Goal: Check status: Check status

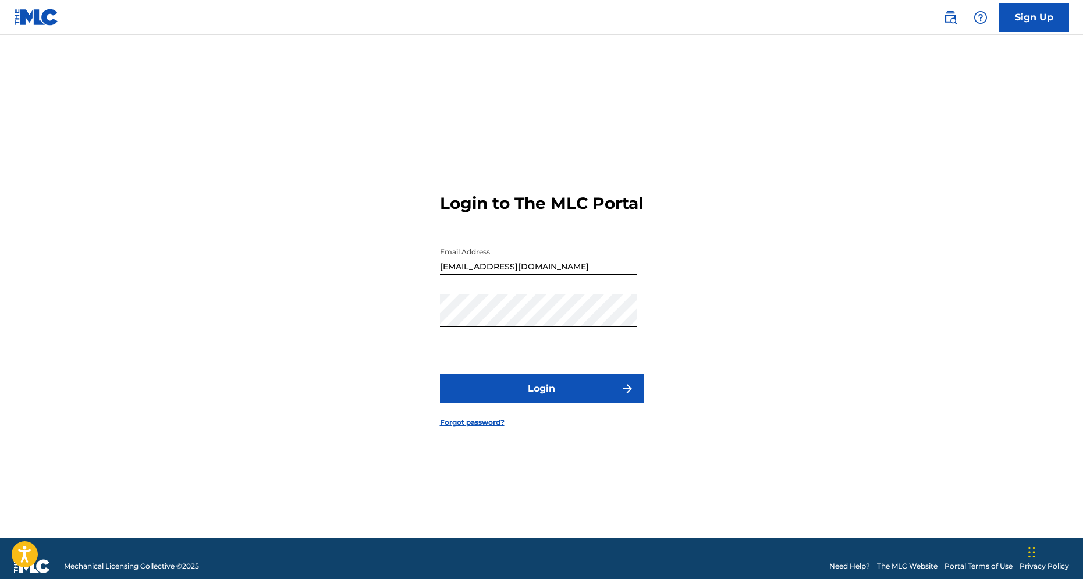
click at [583, 398] on button "Login" at bounding box center [542, 388] width 204 height 29
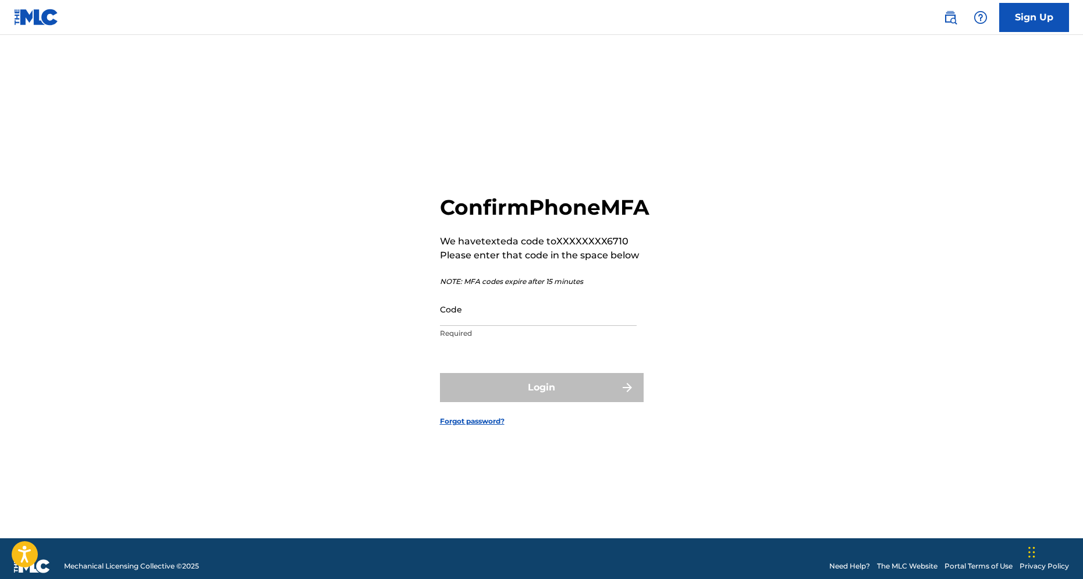
click at [498, 326] on input "Code" at bounding box center [538, 309] width 197 height 33
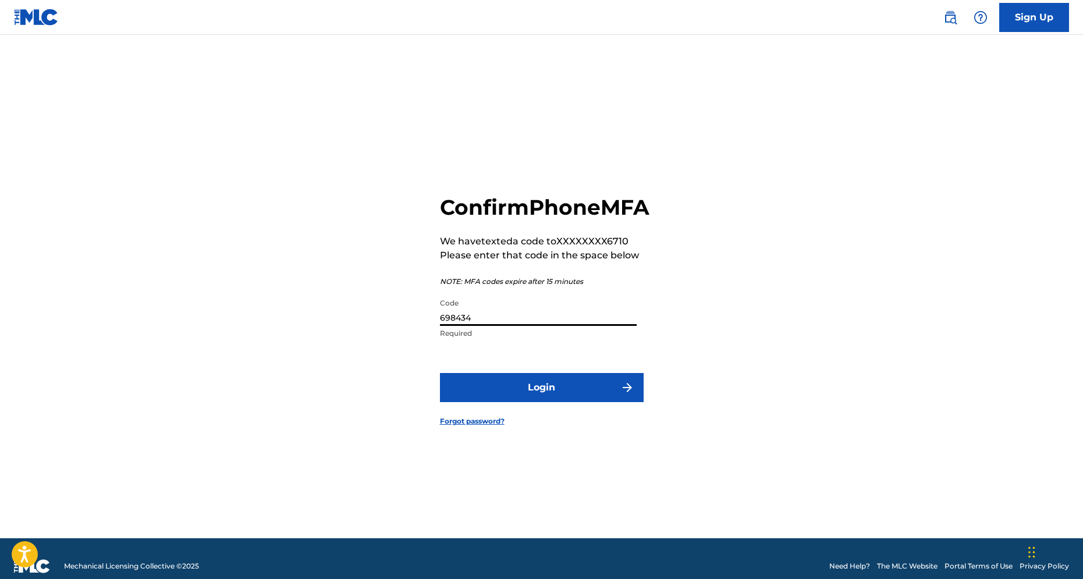
type input "698434"
click at [552, 402] on button "Login" at bounding box center [542, 387] width 204 height 29
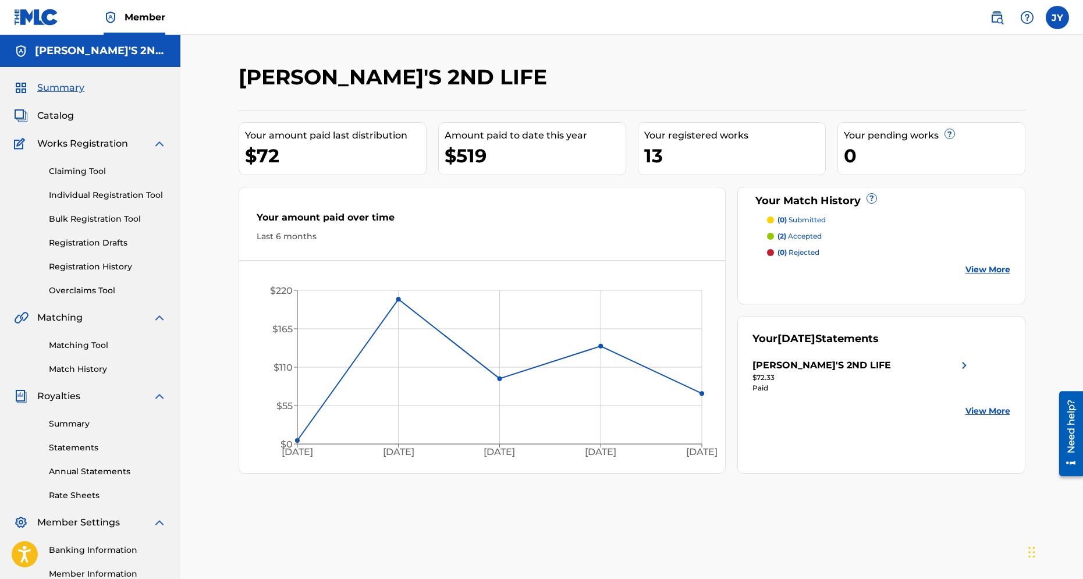
click at [851, 363] on div "[PERSON_NAME]'S 2ND LIFE" at bounding box center [862, 366] width 219 height 14
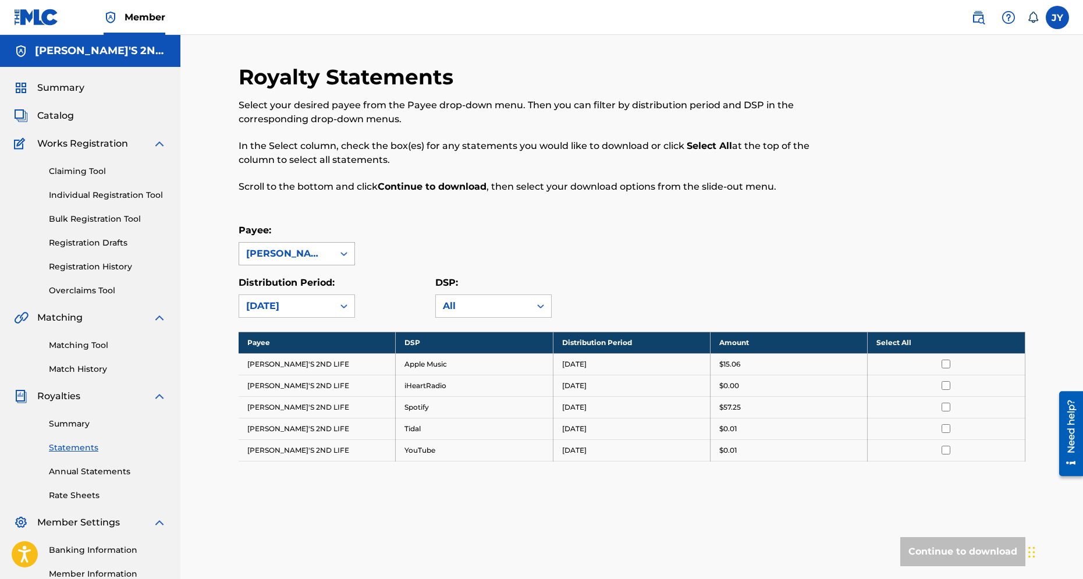
click at [348, 250] on icon at bounding box center [344, 254] width 12 height 12
click at [50, 114] on span "Catalog" at bounding box center [55, 116] width 37 height 14
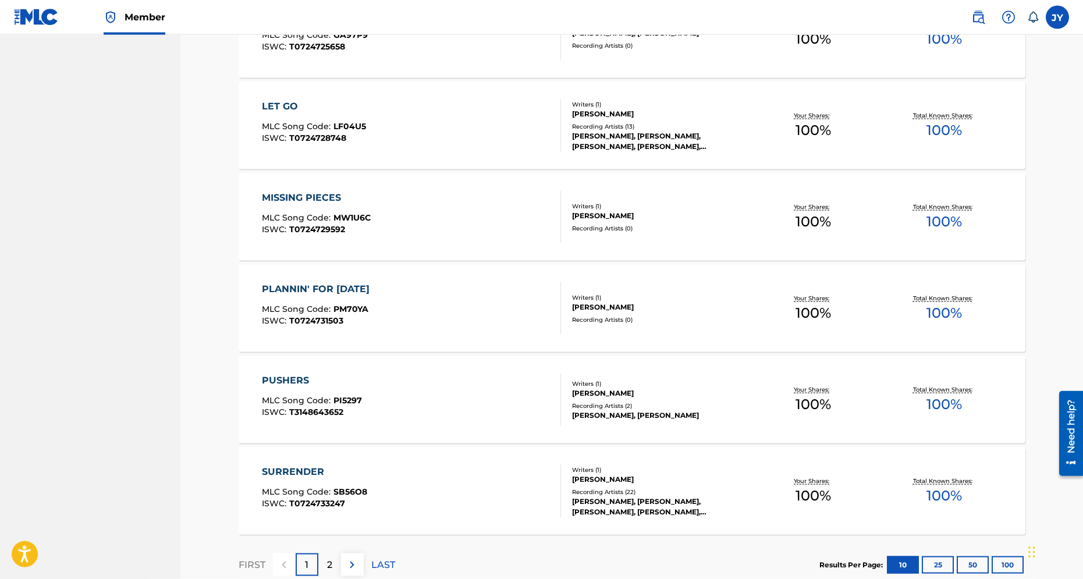
scroll to position [753, 0]
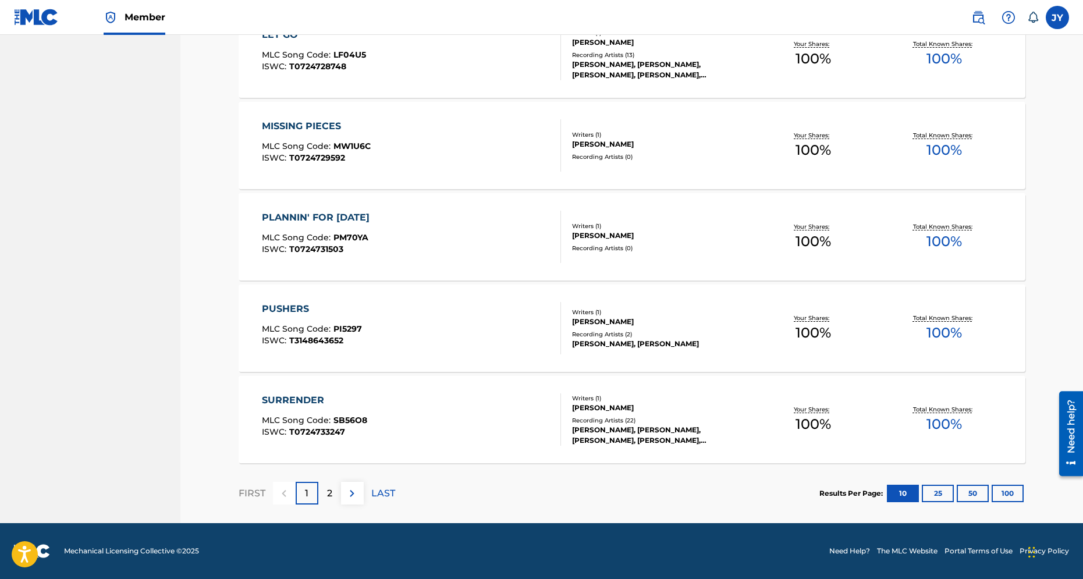
click at [327, 498] on div "2" at bounding box center [329, 493] width 23 height 23
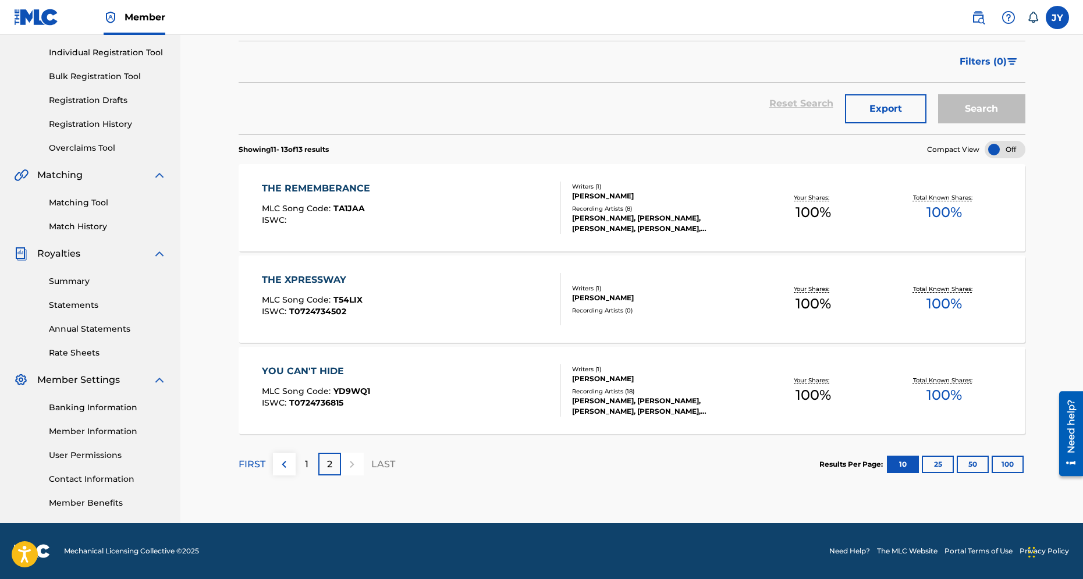
click at [441, 363] on div "YOU CAN'T HIDE MLC Song Code : YD9WQ1 ISWC : T0724736815 Writers ( 1 ) [PERSON_…" at bounding box center [632, 390] width 787 height 87
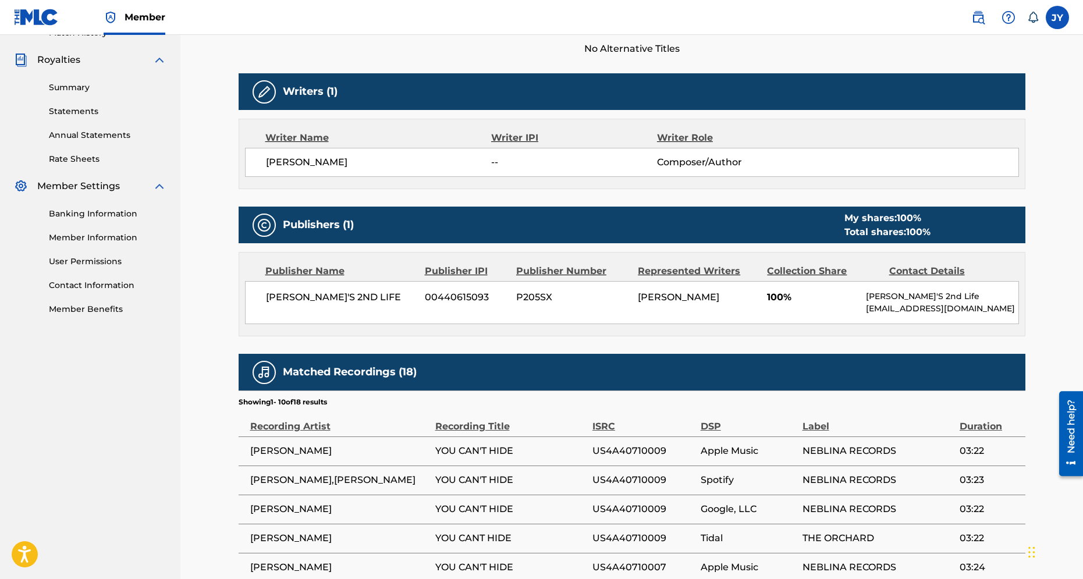
scroll to position [630, 0]
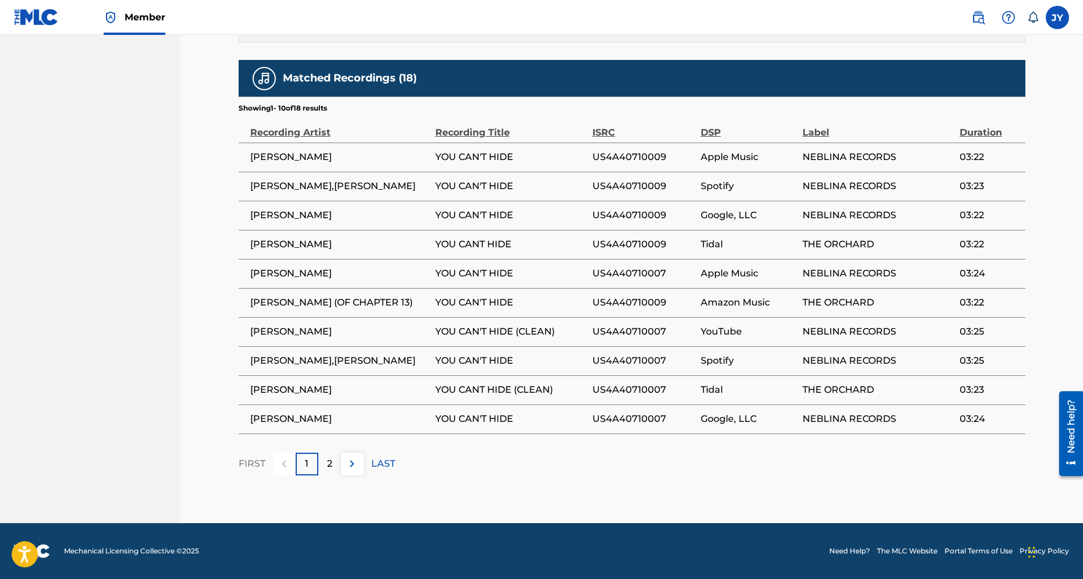
click at [307, 466] on p "1" at bounding box center [306, 464] width 3 height 14
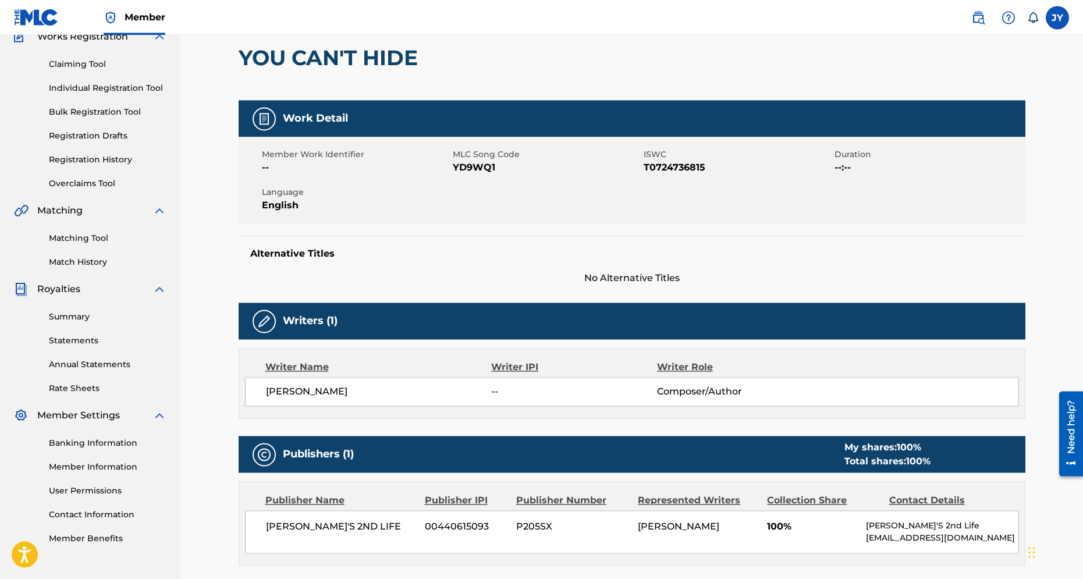
scroll to position [0, 0]
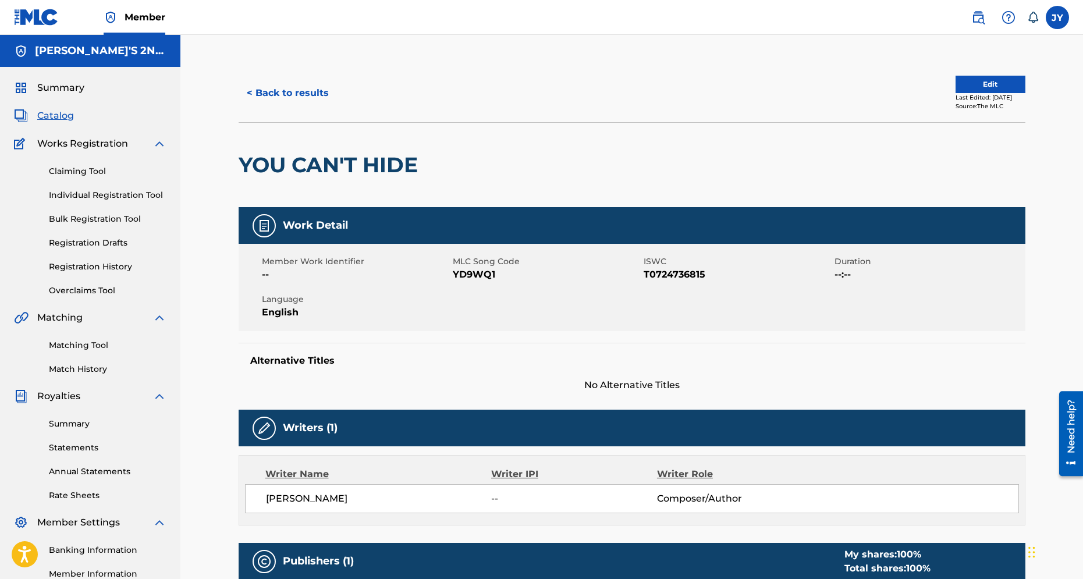
click at [68, 168] on link "Claiming Tool" at bounding box center [108, 171] width 118 height 12
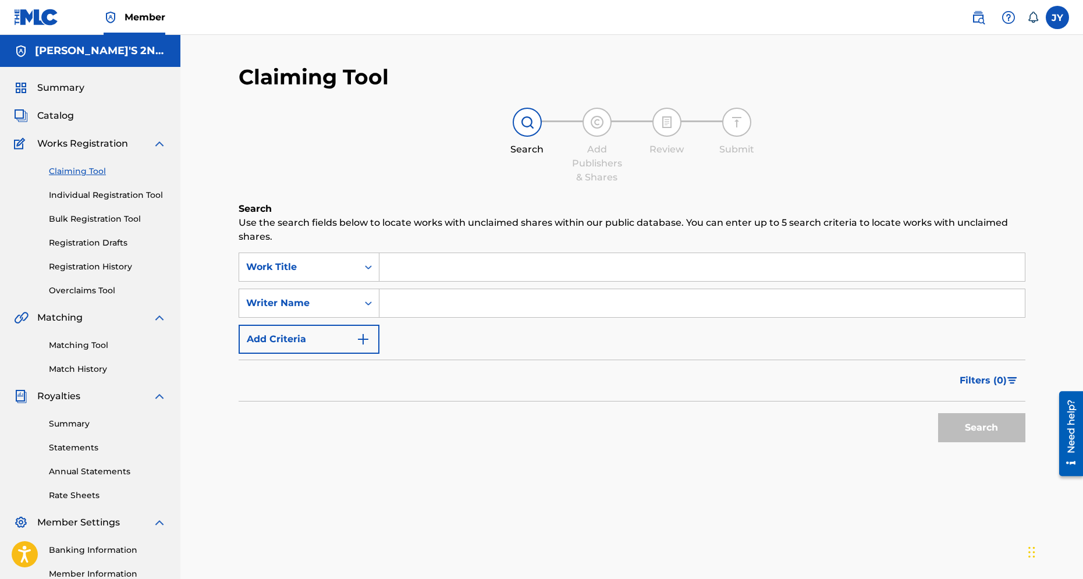
click at [69, 196] on link "Individual Registration Tool" at bounding box center [108, 195] width 118 height 12
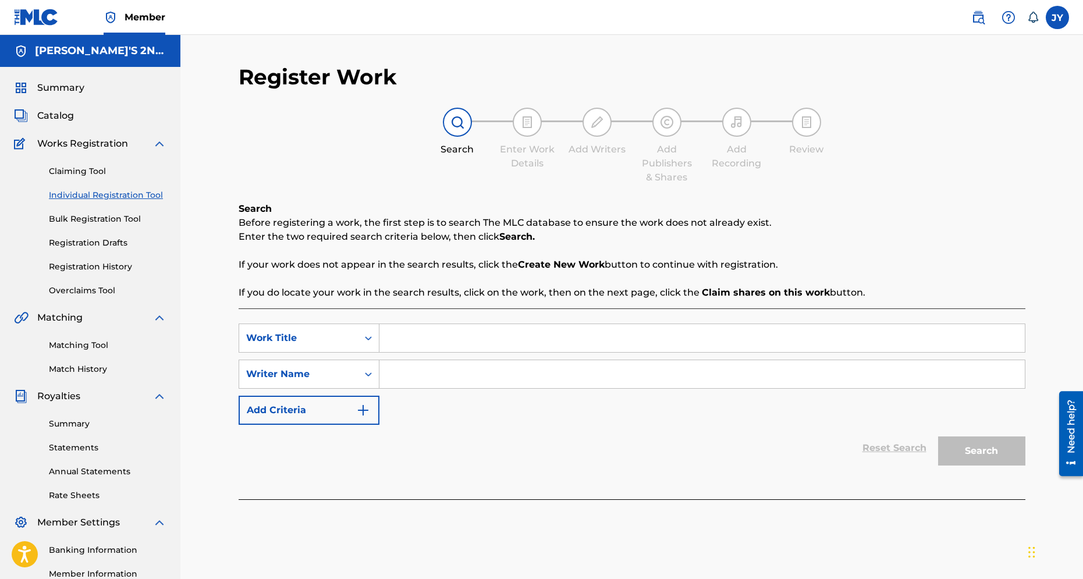
click at [70, 217] on link "Bulk Registration Tool" at bounding box center [108, 219] width 118 height 12
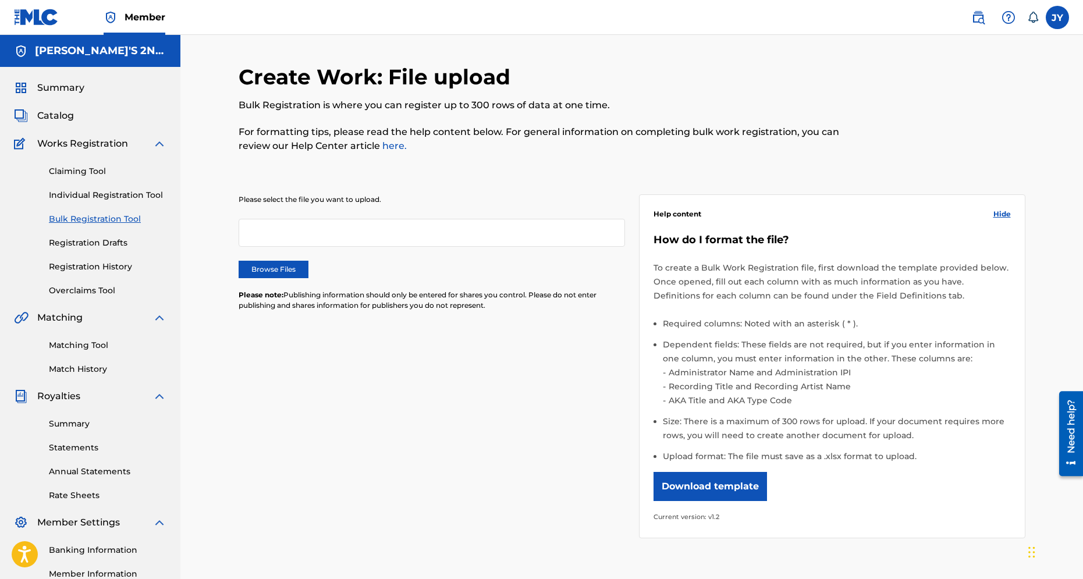
click at [70, 249] on div "Claiming Tool Individual Registration Tool Bulk Registration Tool Registration …" at bounding box center [90, 224] width 153 height 146
click at [70, 286] on link "Overclaims Tool" at bounding box center [108, 291] width 118 height 12
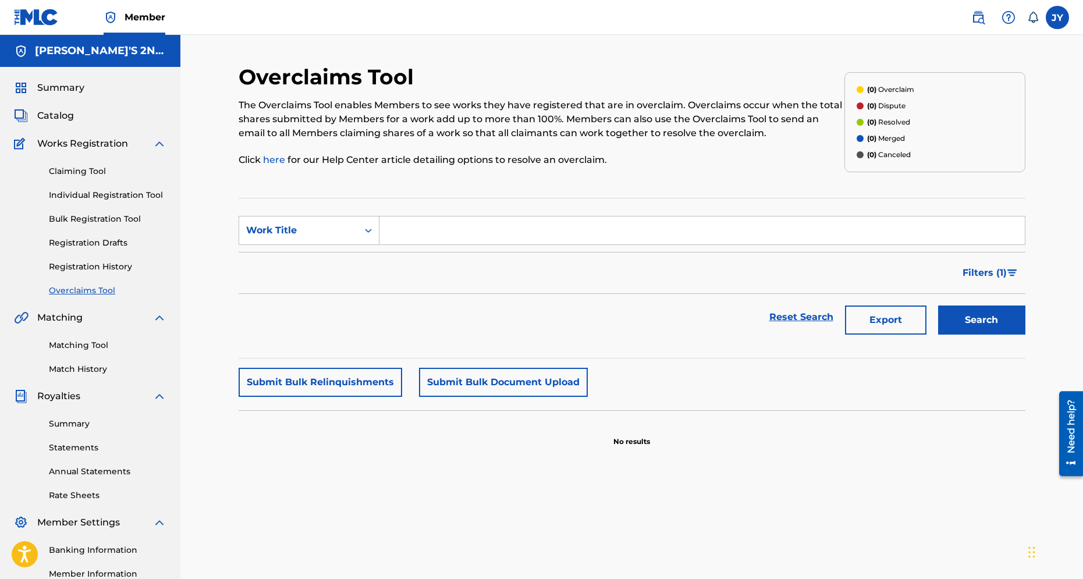
click at [52, 116] on span "Catalog" at bounding box center [55, 116] width 37 height 14
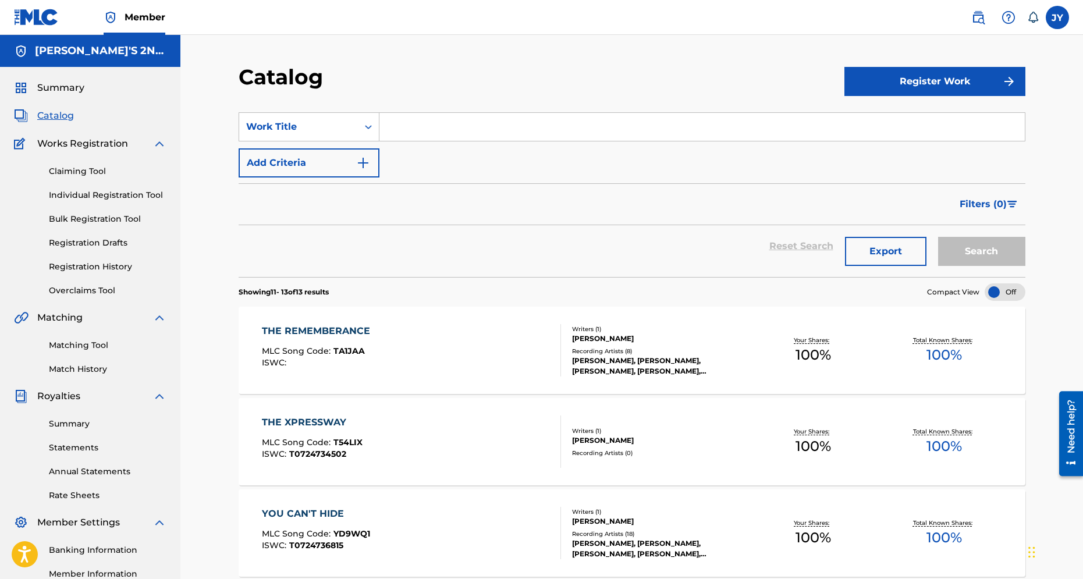
scroll to position [143, 0]
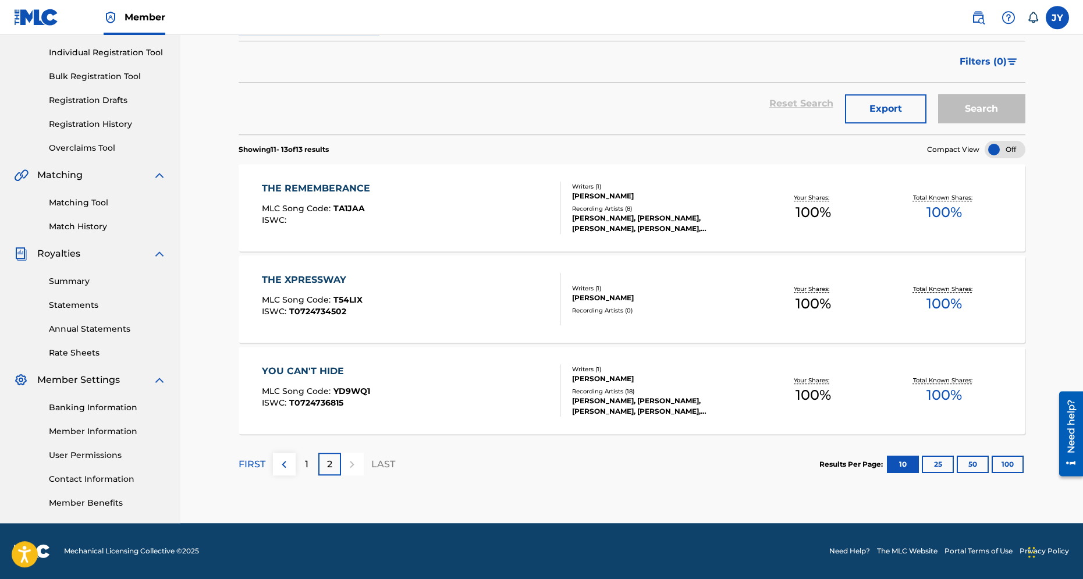
click at [309, 458] on div "1" at bounding box center [307, 464] width 23 height 23
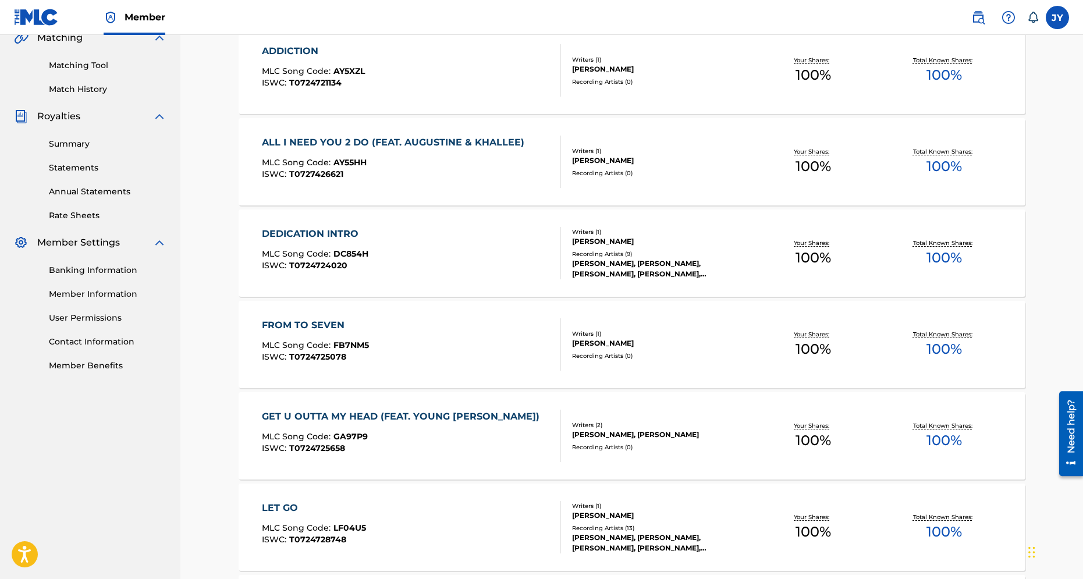
scroll to position [285, 0]
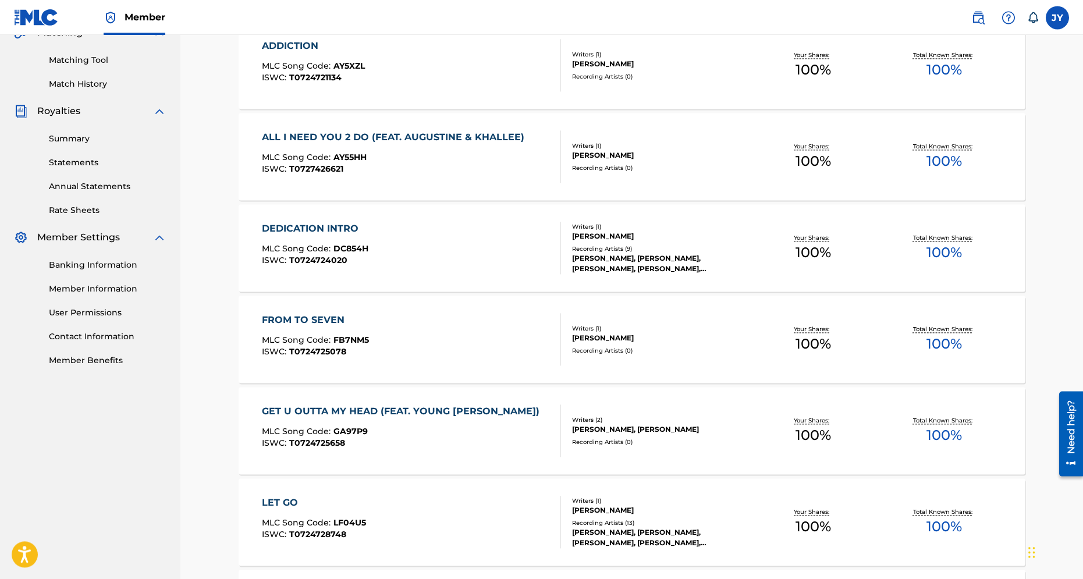
click at [421, 231] on div "DEDICATION INTRO MLC Song Code : DC854H ISWC : T0724724020" at bounding box center [411, 248] width 299 height 52
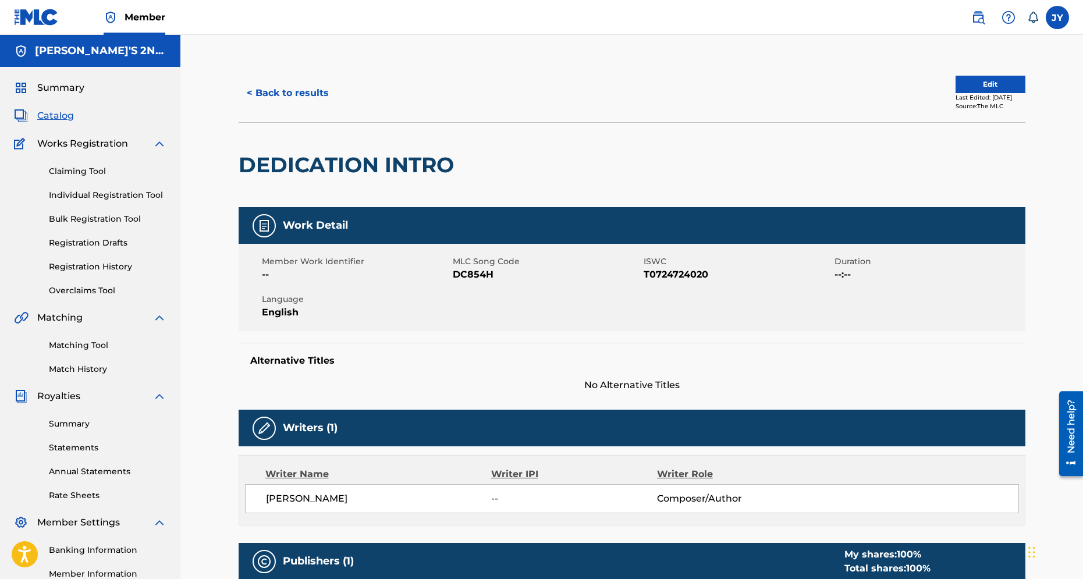
click at [302, 98] on button "< Back to results" at bounding box center [288, 93] width 98 height 29
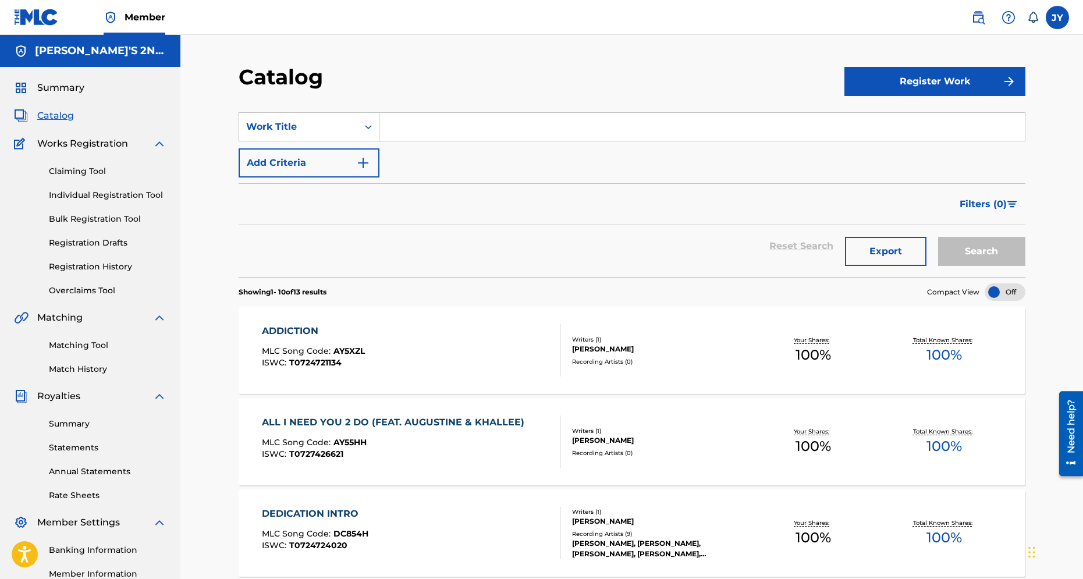
click at [62, 87] on span "Summary" at bounding box center [60, 88] width 47 height 14
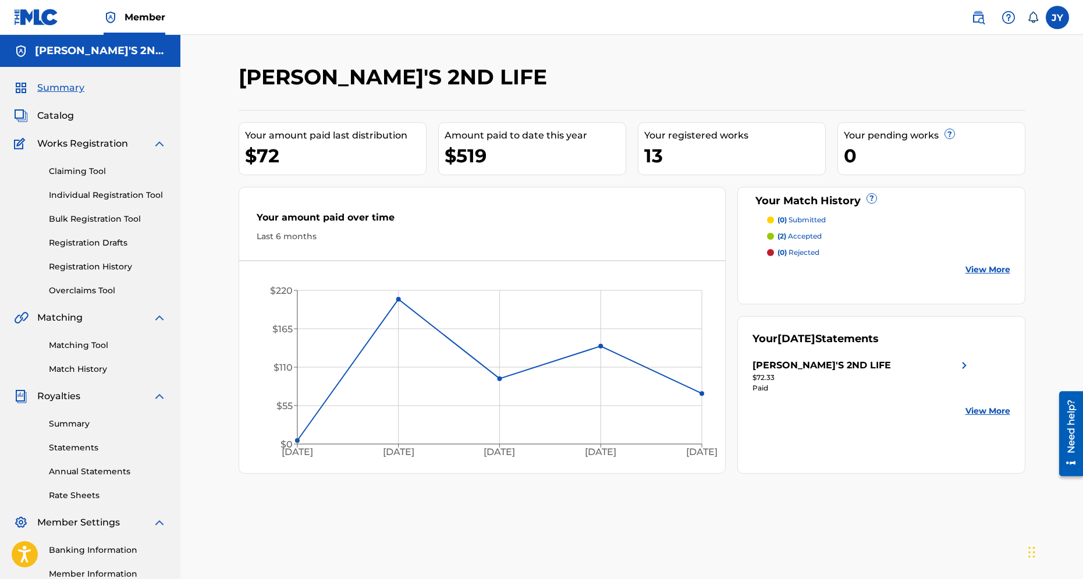
click at [986, 271] on link "View More" at bounding box center [988, 270] width 45 height 12
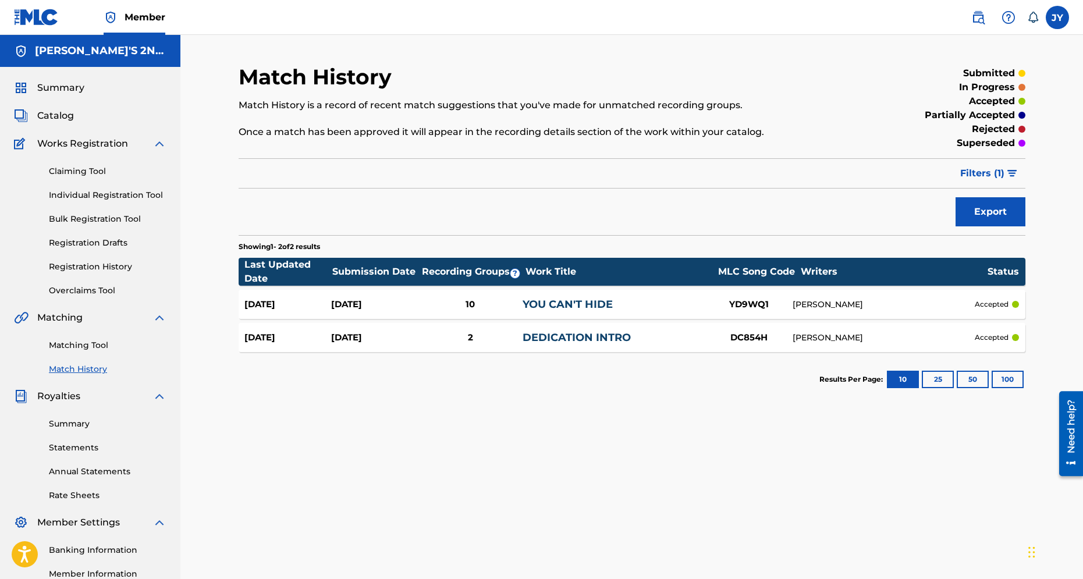
click at [375, 309] on div "[DATE]" at bounding box center [374, 304] width 87 height 13
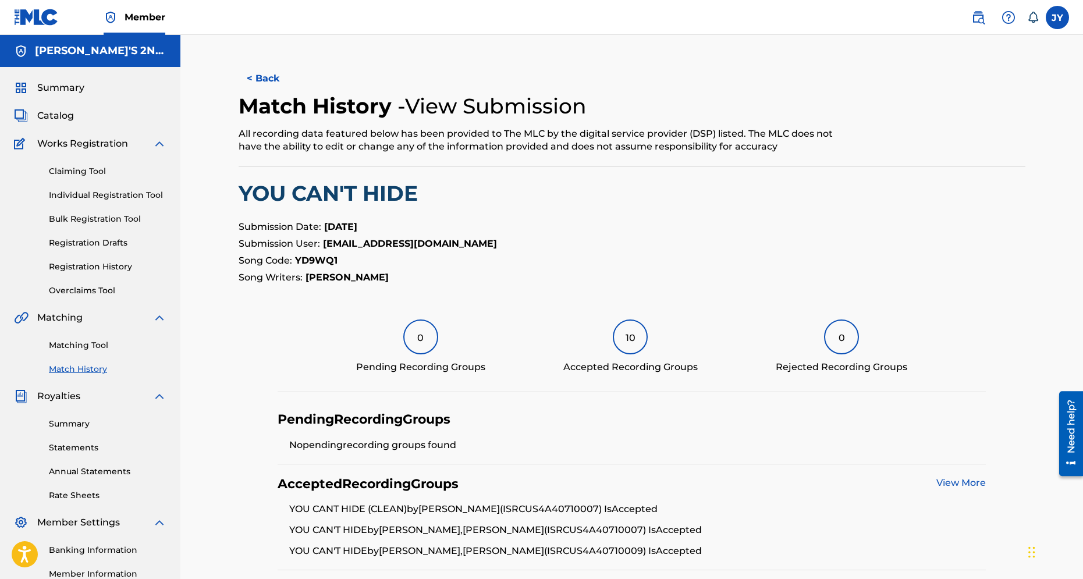
click at [62, 425] on link "Summary" at bounding box center [108, 424] width 118 height 12
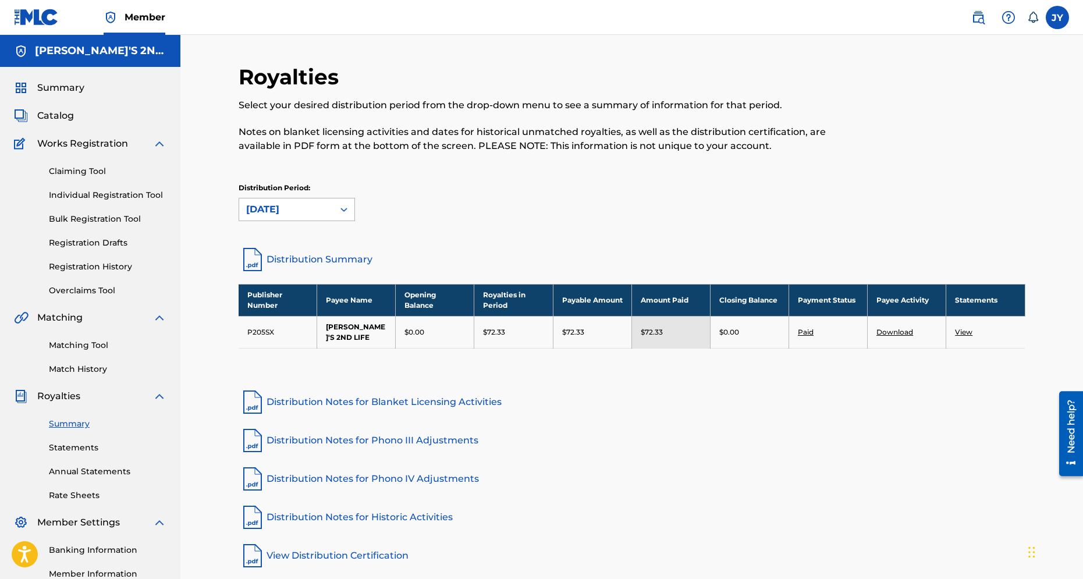
click at [346, 206] on icon at bounding box center [344, 210] width 12 height 12
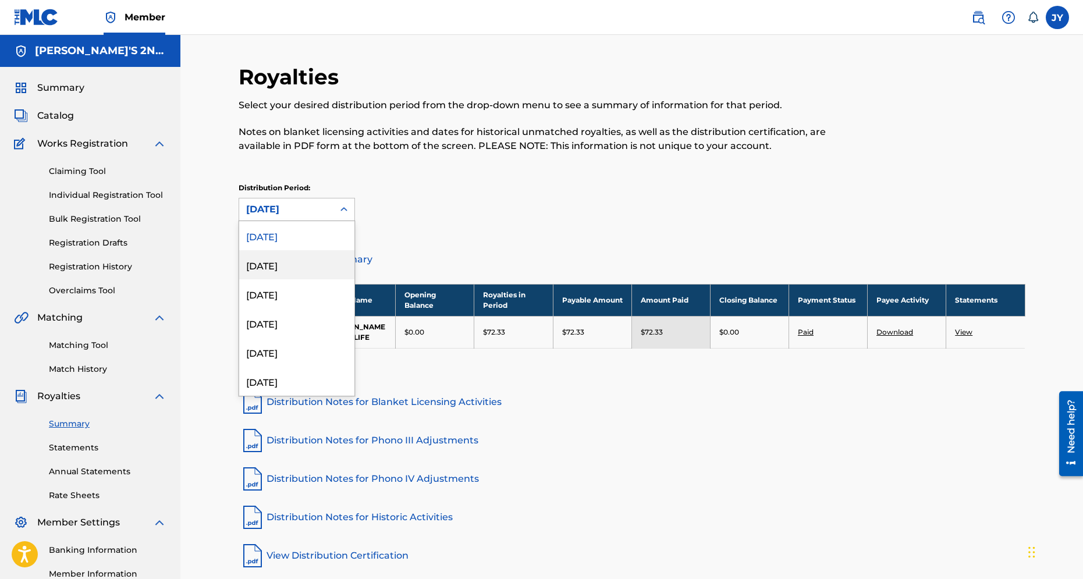
click at [278, 268] on div "[DATE]" at bounding box center [296, 264] width 115 height 29
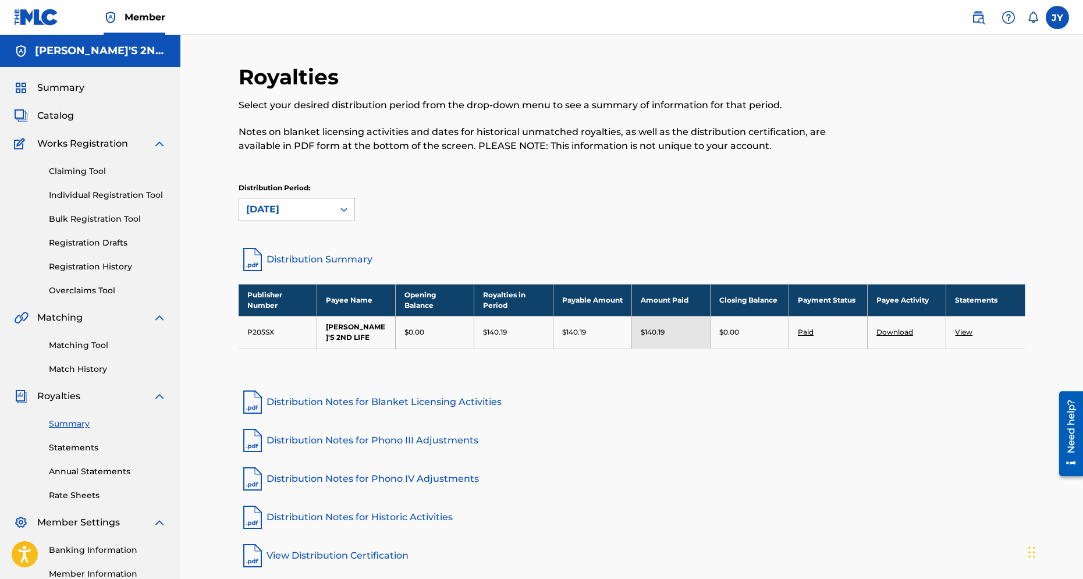
click at [968, 332] on link "View" at bounding box center [963, 332] width 17 height 9
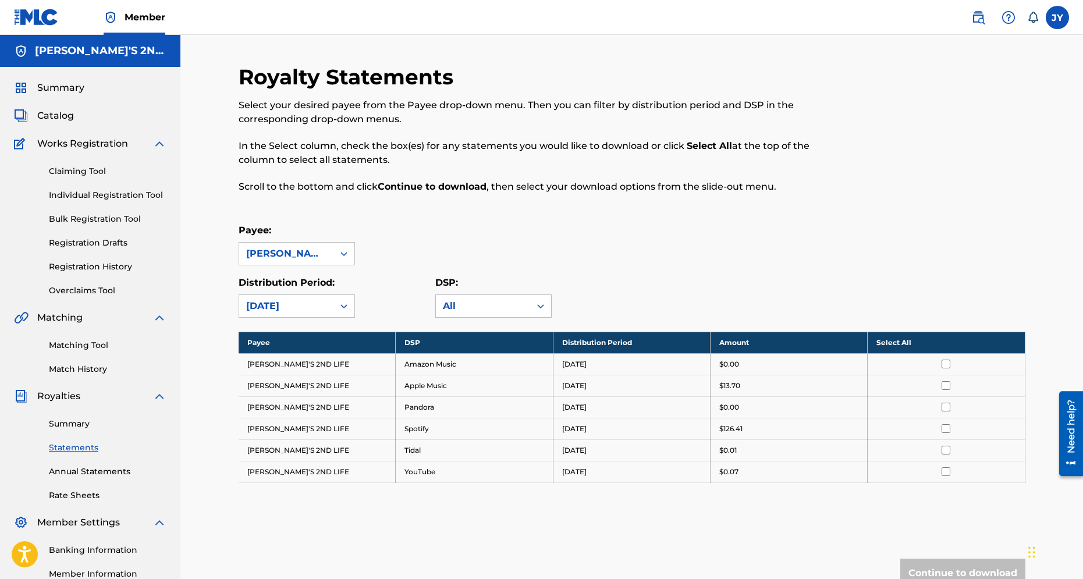
click at [685, 329] on div "Royalty Statements Select your desired payee from the Payee drop-down menu. The…" at bounding box center [632, 349] width 787 height 570
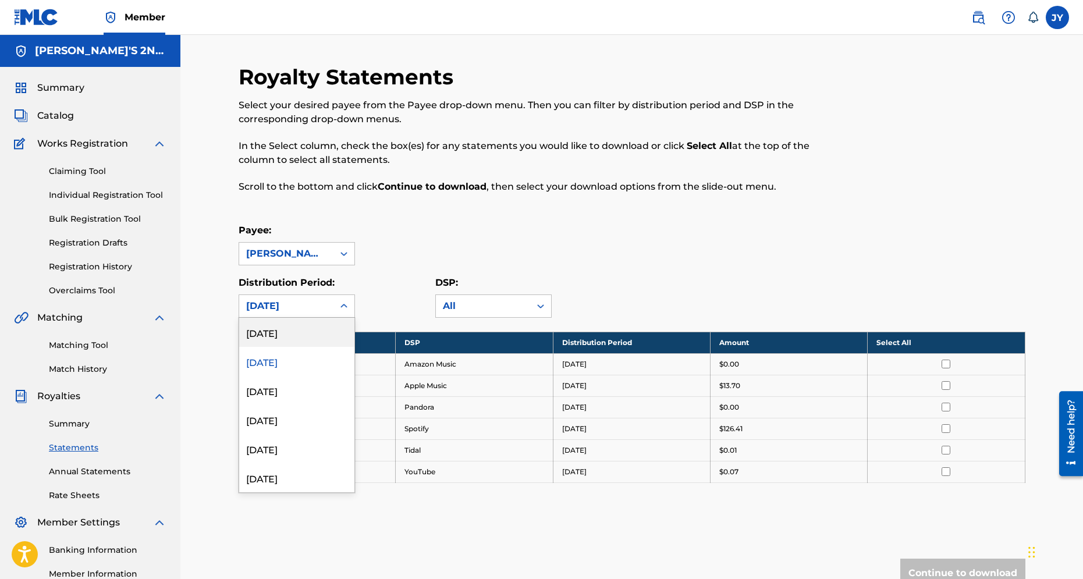
click at [341, 303] on icon at bounding box center [344, 306] width 12 height 12
click at [285, 396] on div "[DATE]" at bounding box center [296, 390] width 115 height 29
click at [340, 303] on icon at bounding box center [344, 306] width 12 height 12
click at [271, 424] on div "[DATE]" at bounding box center [296, 419] width 115 height 29
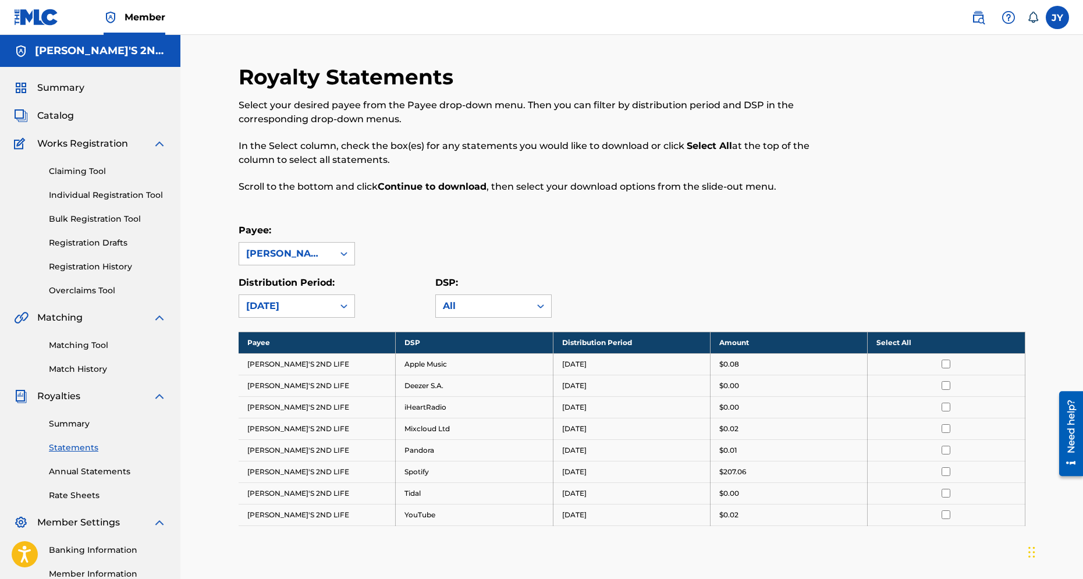
click at [332, 305] on div "[DATE]" at bounding box center [286, 306] width 94 height 22
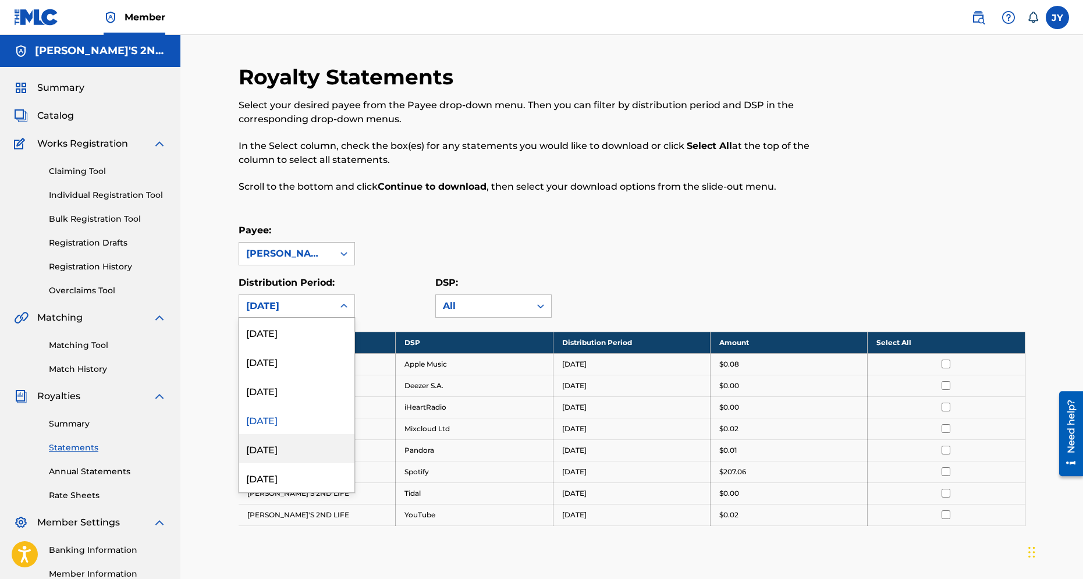
click at [273, 445] on div "[DATE]" at bounding box center [296, 448] width 115 height 29
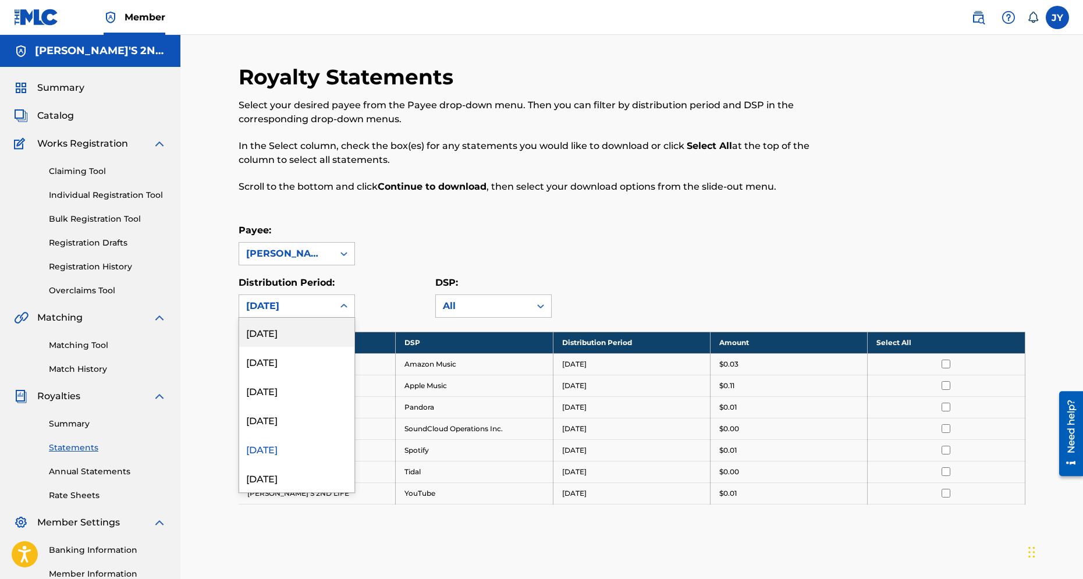
click at [341, 302] on icon at bounding box center [344, 306] width 12 height 12
click at [272, 475] on div "[DATE]" at bounding box center [296, 477] width 115 height 29
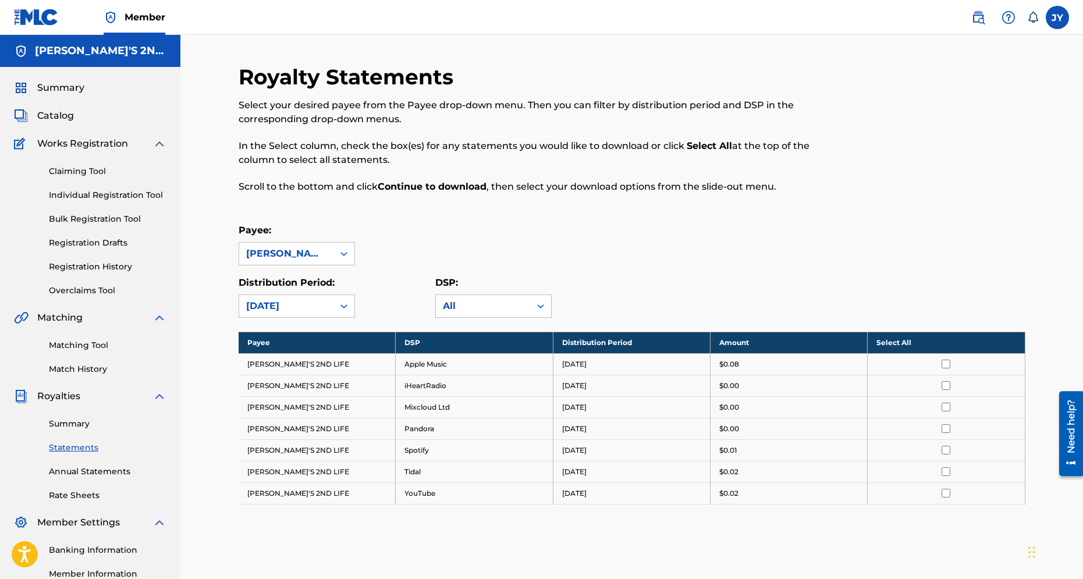
click at [339, 307] on icon at bounding box center [344, 306] width 12 height 12
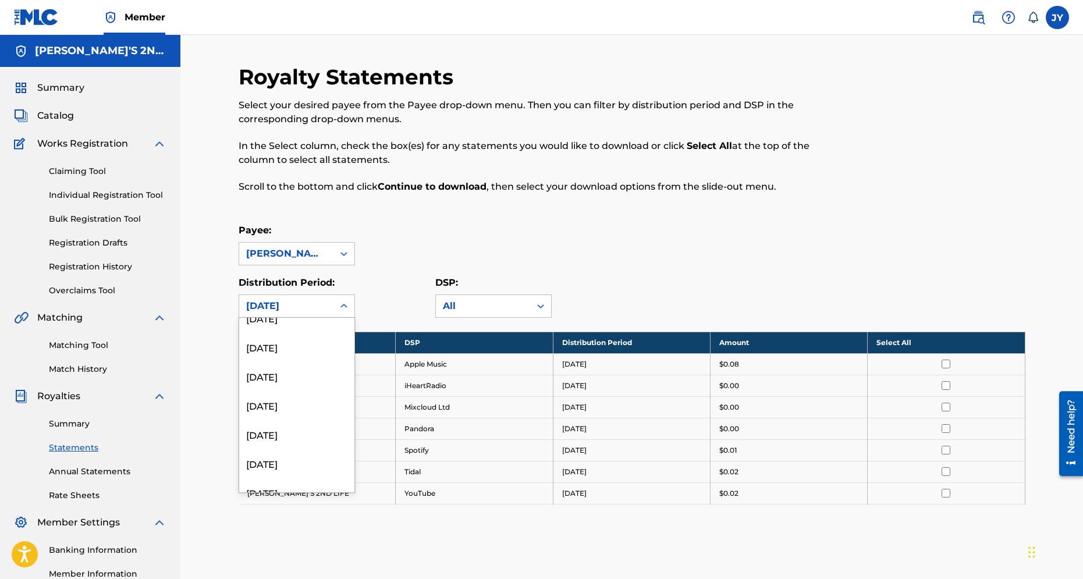
scroll to position [1368, 0]
click at [284, 485] on div "[DATE]" at bounding box center [296, 477] width 115 height 29
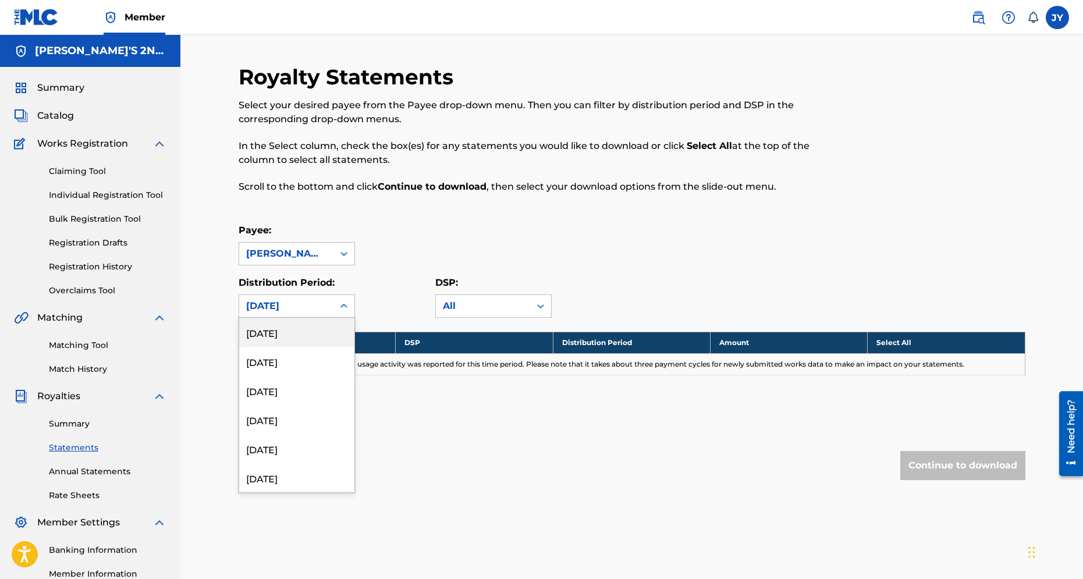
click at [346, 304] on icon at bounding box center [344, 306] width 12 height 12
click at [293, 334] on div "[DATE]" at bounding box center [296, 332] width 115 height 29
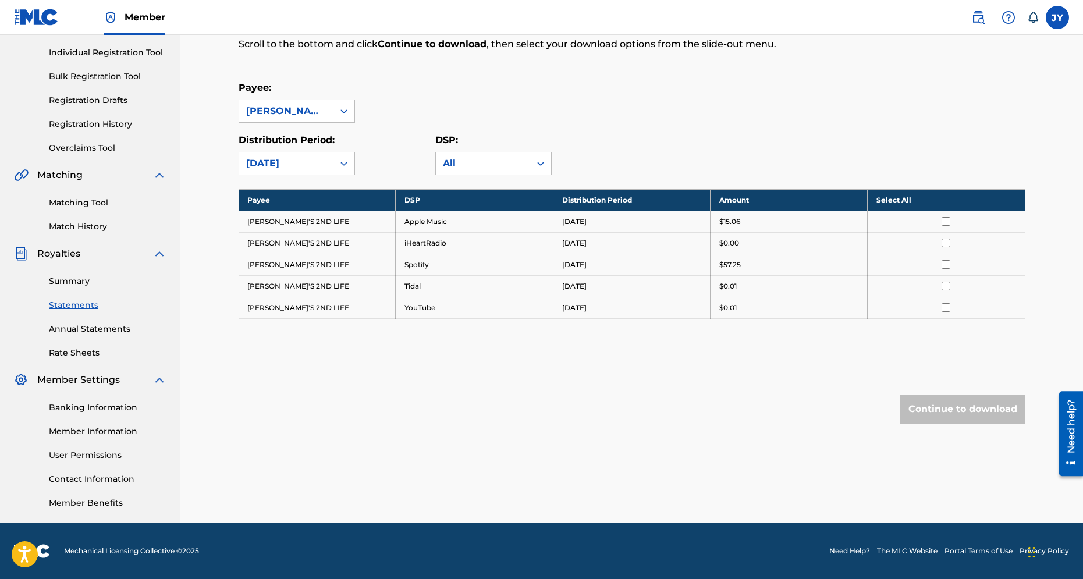
scroll to position [0, 0]
